Goal: Task Accomplishment & Management: Manage account settings

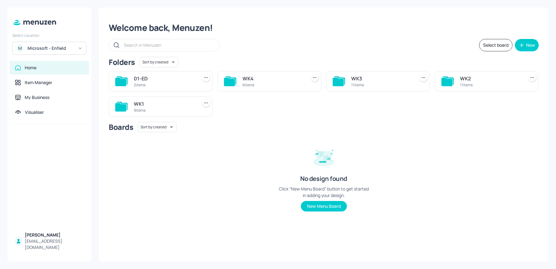
click at [58, 51] on div "M Microsoft - Enfield" at bounding box center [49, 48] width 74 height 13
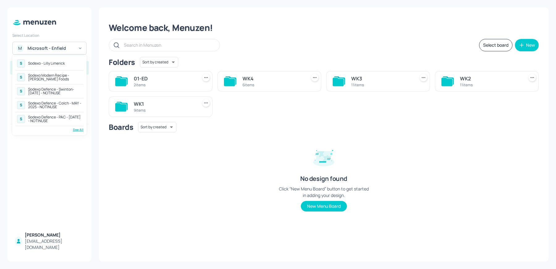
click at [80, 128] on div "See All" at bounding box center [49, 129] width 68 height 5
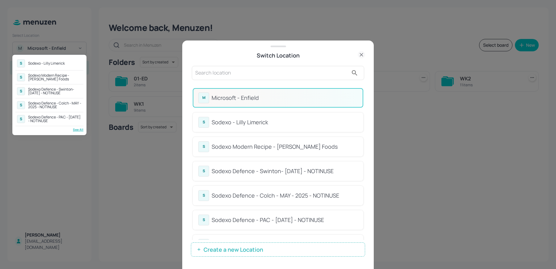
click at [220, 73] on div at bounding box center [278, 134] width 556 height 269
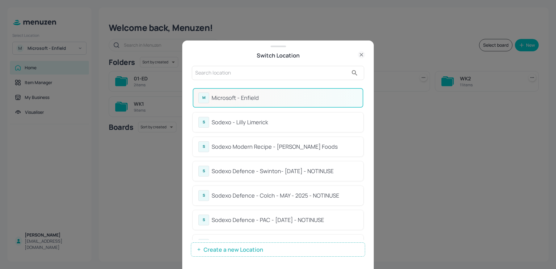
click at [220, 73] on input "text" at bounding box center [271, 73] width 153 height 10
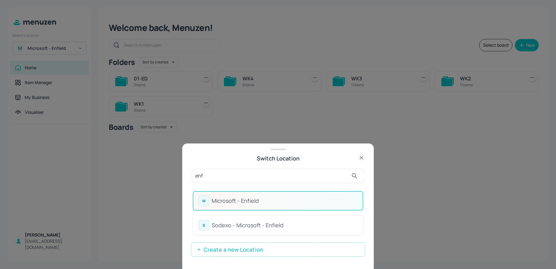
type input "enf"
click at [245, 227] on div "Sodexo - Microsoft - Enfield" at bounding box center [285, 225] width 146 height 8
